Goal: Find specific fact: Find specific fact

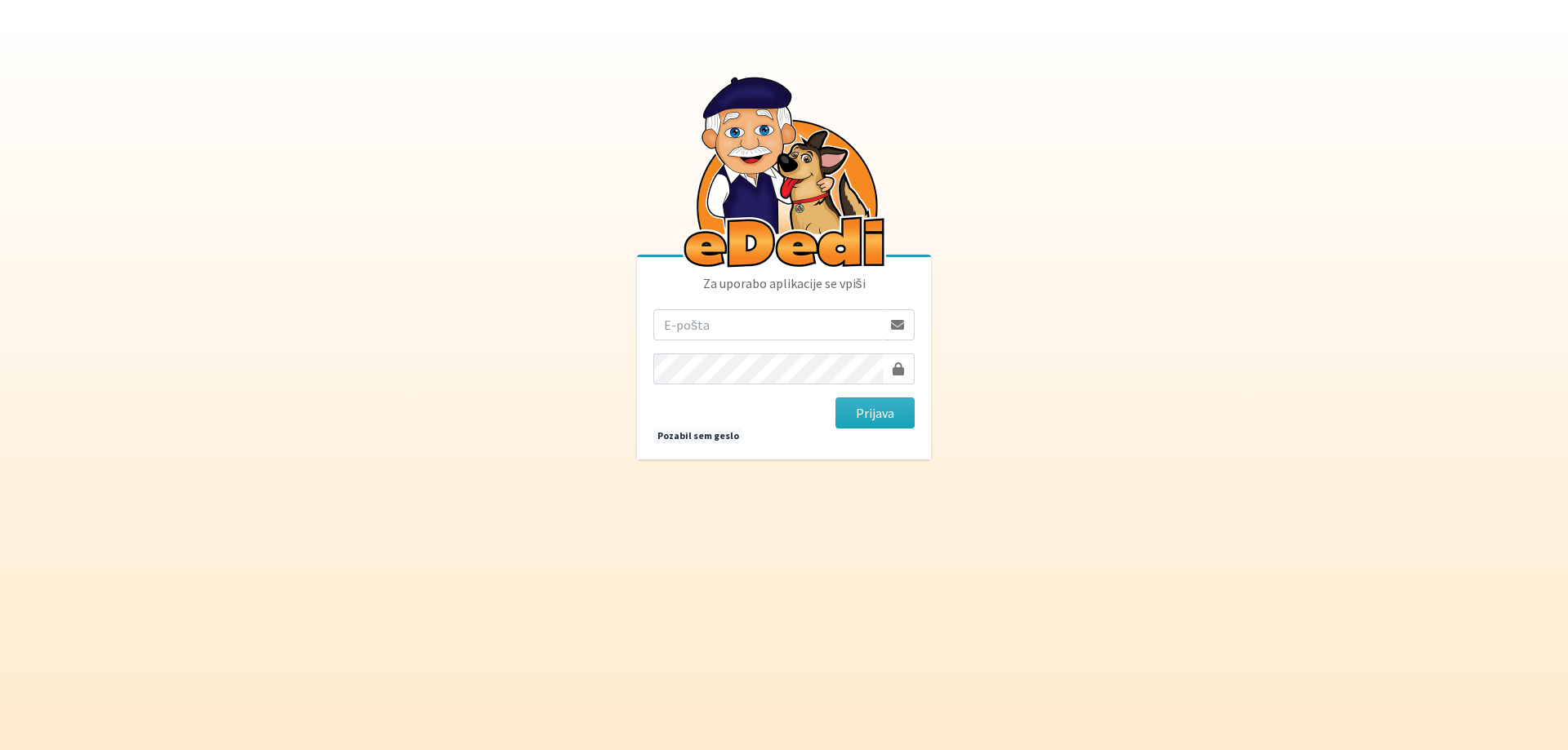
click at [724, 321] on input "email" at bounding box center [767, 325] width 228 height 31
click at [784, 460] on com-1password-button at bounding box center [784, 460] width 0 height 0
type input "[EMAIL_ADDRESS][DOMAIN_NAME]"
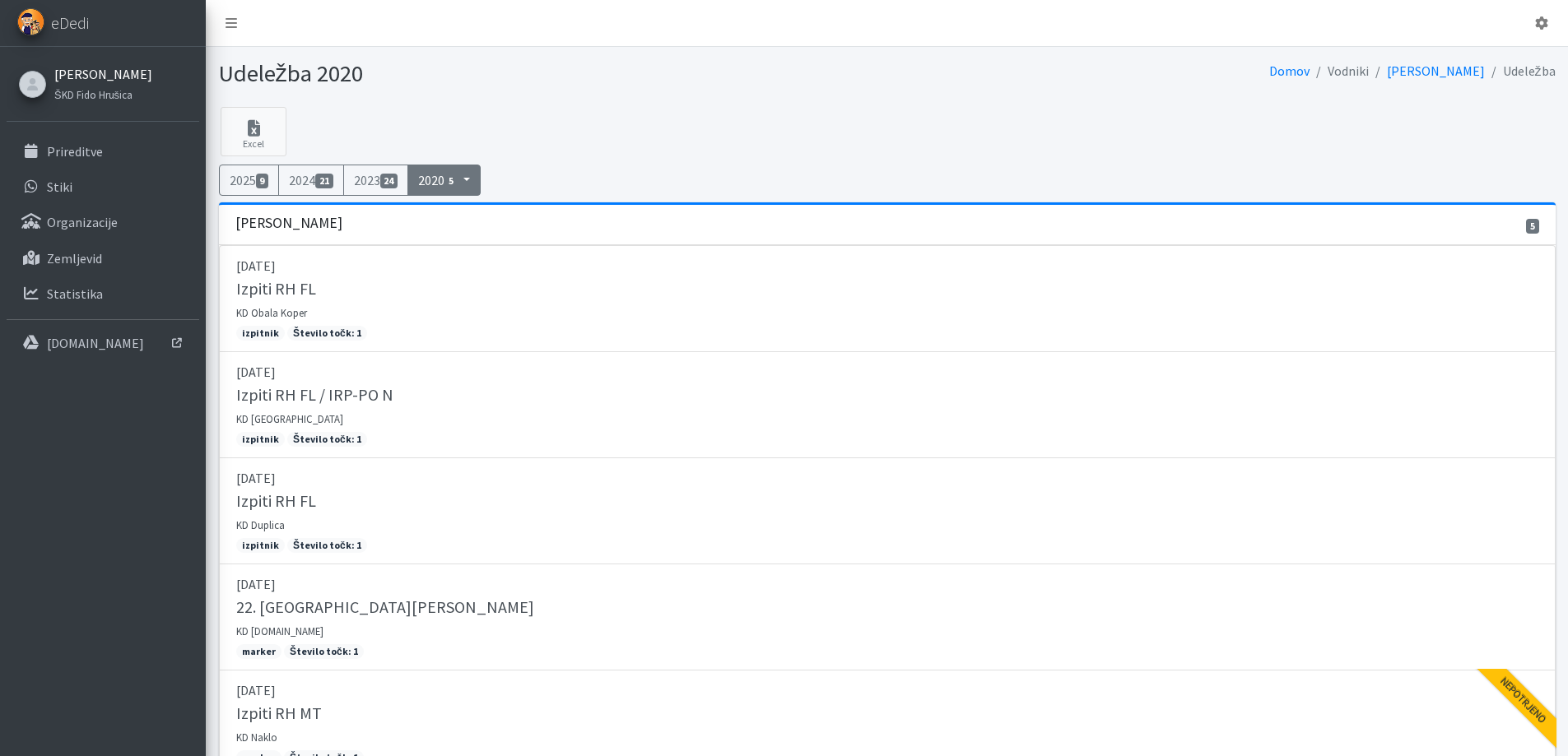
click at [74, 80] on link "Mark Mišič" at bounding box center [103, 74] width 98 height 20
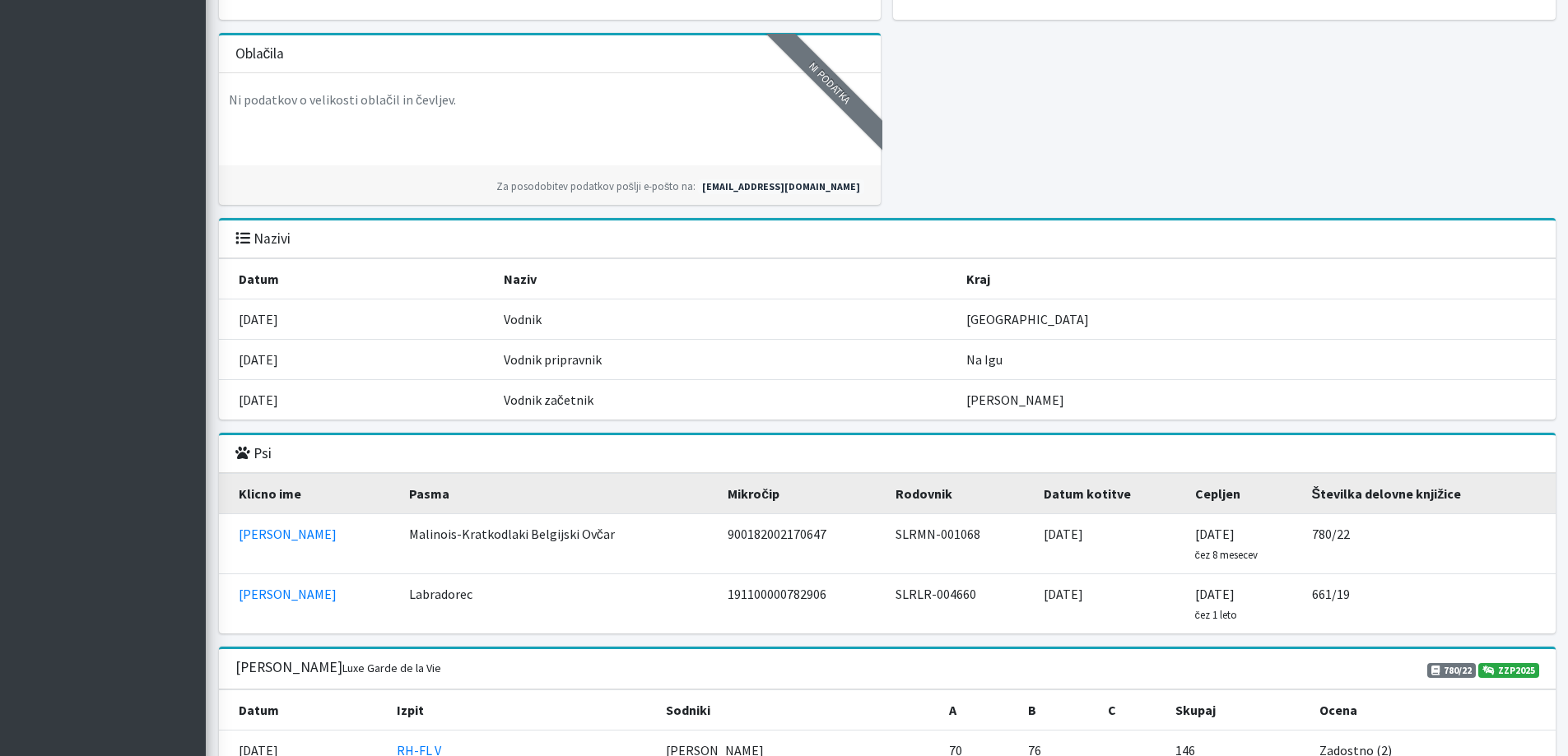
scroll to position [1563, 0]
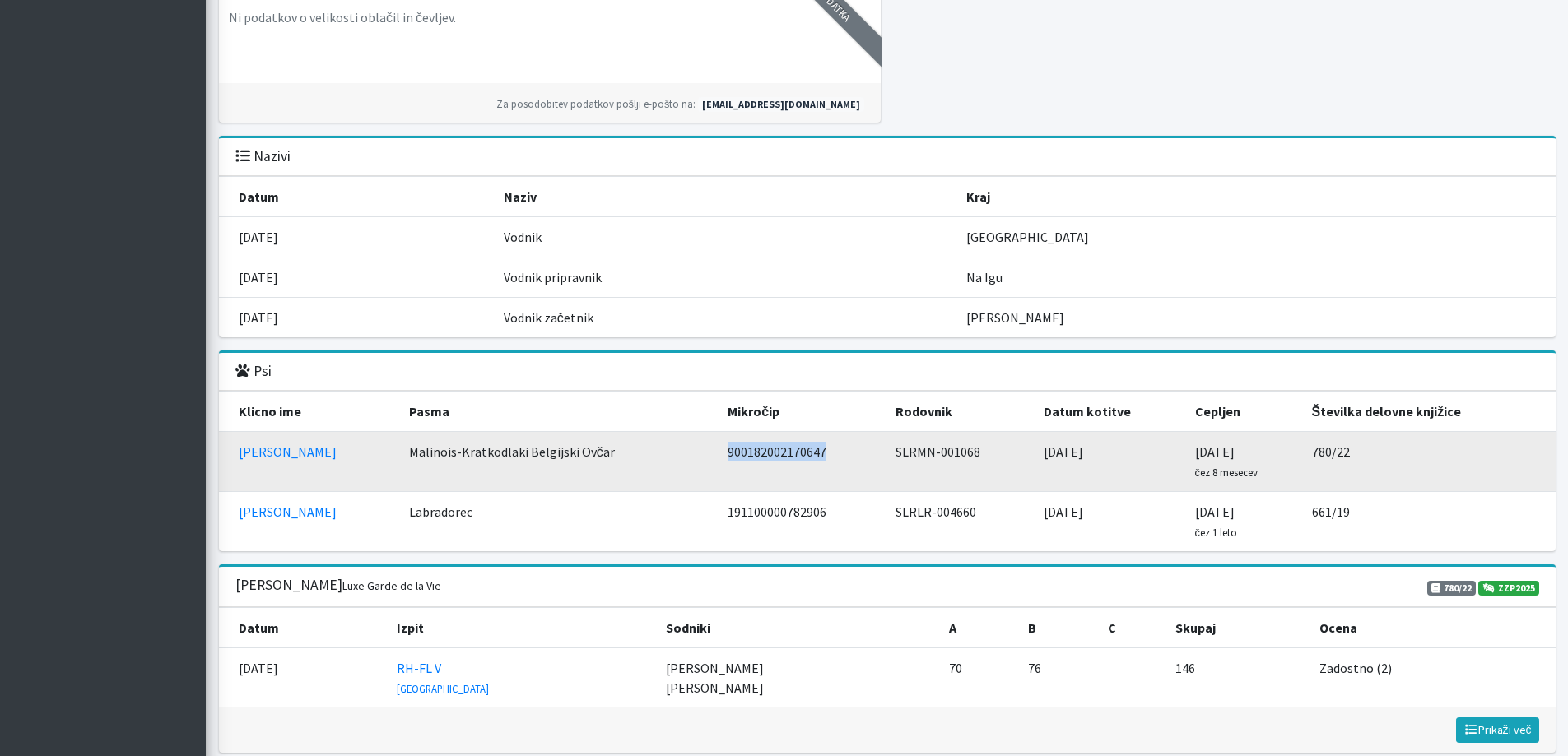
drag, startPoint x: 808, startPoint y: 459, endPoint x: 693, endPoint y: 458, distance: 115.0
click at [718, 458] on td "900182002170647" at bounding box center [802, 462] width 168 height 60
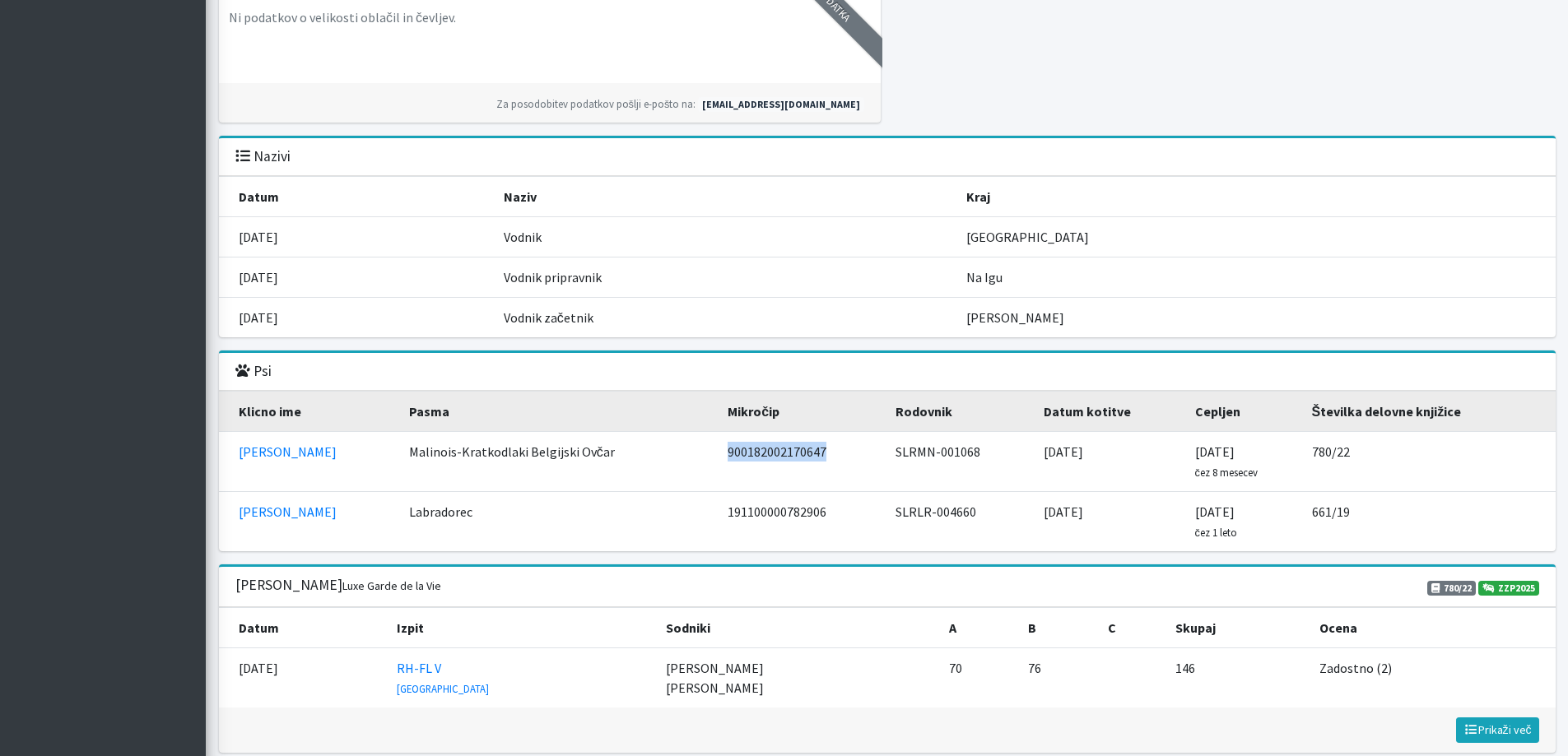
copy td "900182002170647"
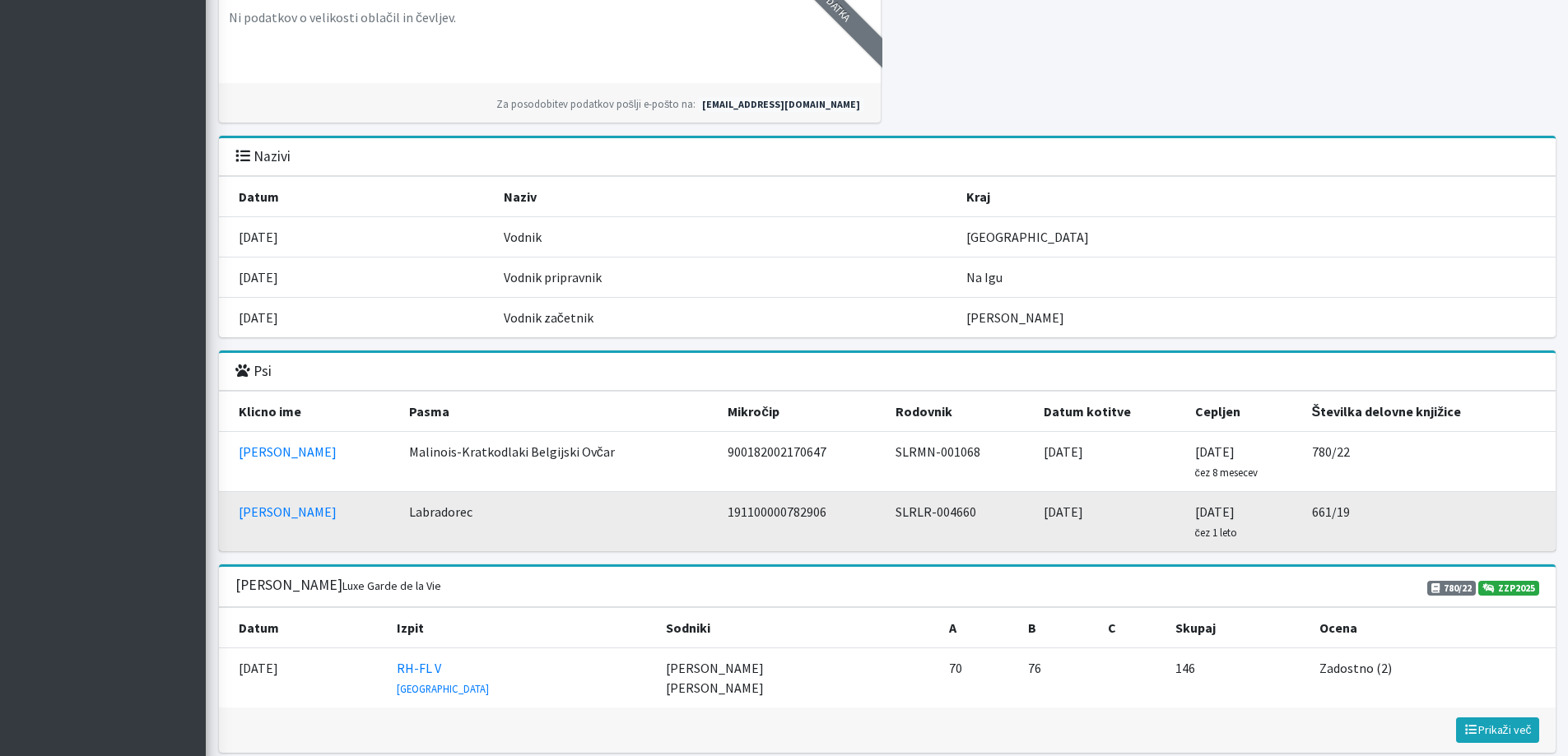
click at [1313, 514] on td "661/19" at bounding box center [1429, 522] width 253 height 60
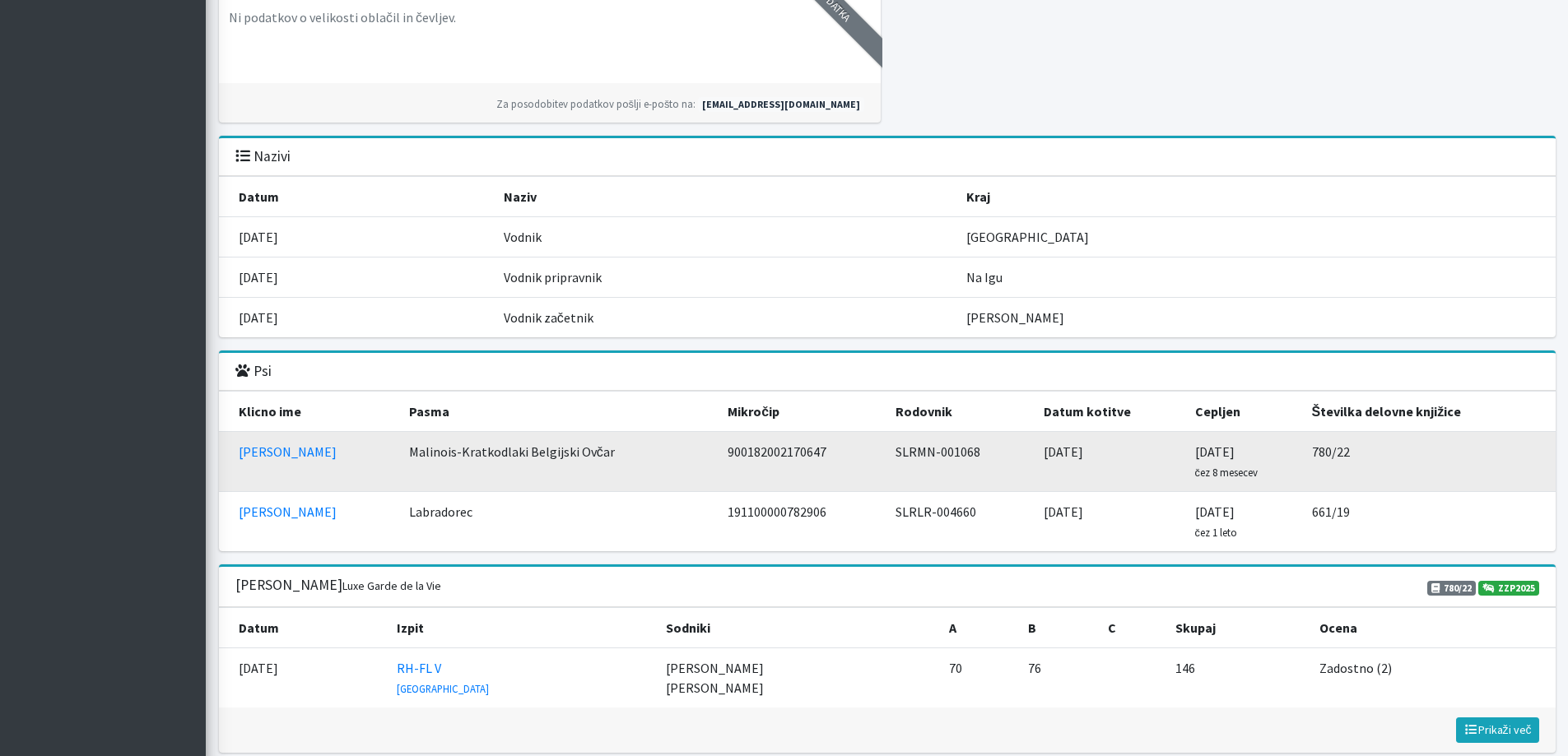
click at [935, 473] on td "SLRMN-001068" at bounding box center [960, 462] width 148 height 60
drag, startPoint x: 800, startPoint y: 463, endPoint x: 668, endPoint y: 454, distance: 132.3
click at [668, 454] on tr "[PERSON_NAME] Malinois-Kratkodlaki Belgijski Ovčar 900182002170647 SLRMN-001068…" at bounding box center [888, 462] width 1337 height 60
copy tr "Malinois-Kratkodlaki Belgijski Ovčar 900182002170647"
